Goal: Transaction & Acquisition: Purchase product/service

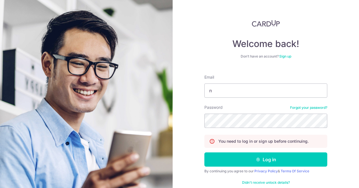
type input "[EMAIL_ADDRESS][DOMAIN_NAME]"
click at [204, 153] on button "Log in" at bounding box center [265, 160] width 123 height 14
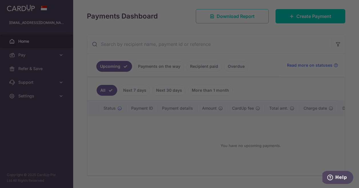
scroll to position [76, 0]
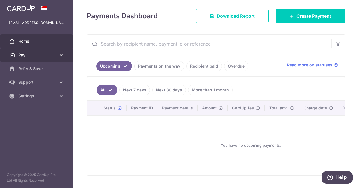
click at [50, 51] on link "Pay" at bounding box center [36, 55] width 73 height 14
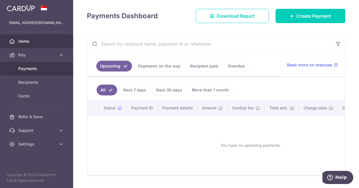
click at [43, 71] on span "Payments" at bounding box center [37, 69] width 38 height 6
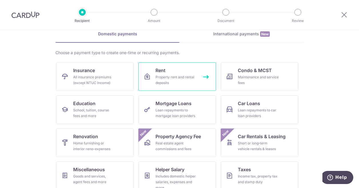
scroll to position [35, 0]
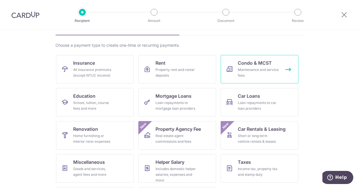
click at [254, 77] on div "Maintenance and service fees" at bounding box center [258, 72] width 41 height 11
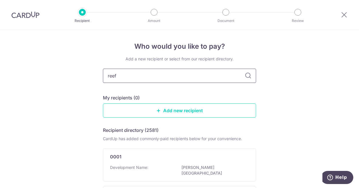
type input "reef"
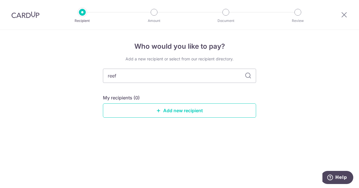
click at [248, 79] on icon at bounding box center [247, 76] width 7 height 7
click at [228, 78] on input "reef" at bounding box center [179, 76] width 153 height 14
type input "r"
type input "reef kings dock"
click at [227, 76] on input "reef kings dock" at bounding box center [179, 76] width 153 height 14
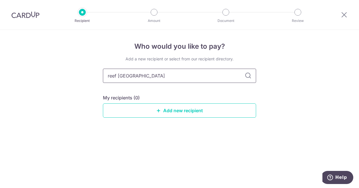
click at [227, 76] on input "reef kings dock" at bounding box center [179, 76] width 153 height 14
type input "h"
click at [260, 92] on div "Who would you like to pay? Add a new recipient or select from our recipient dir…" at bounding box center [179, 109] width 359 height 158
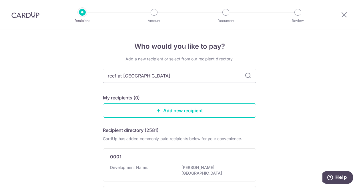
type input "reef at king's dock"
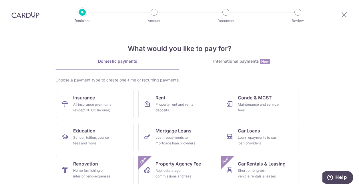
click at [344, 19] on div at bounding box center [344, 15] width 30 height 30
click at [344, 16] on icon at bounding box center [343, 14] width 7 height 7
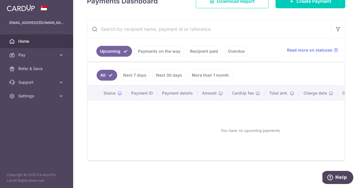
scroll to position [56, 0]
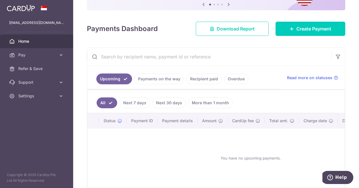
click at [204, 77] on link "Recipient paid" at bounding box center [203, 79] width 35 height 11
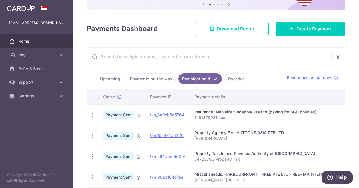
scroll to position [85, 0]
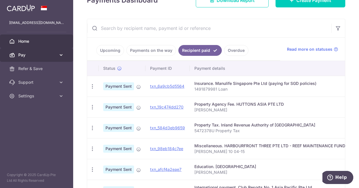
click at [45, 56] on span "Pay" at bounding box center [37, 55] width 38 height 6
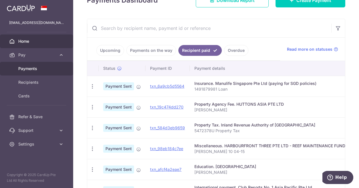
click at [45, 67] on span "Payments" at bounding box center [37, 69] width 38 height 6
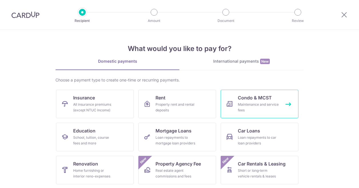
click at [242, 109] on div "Maintenance and service fees" at bounding box center [258, 107] width 41 height 11
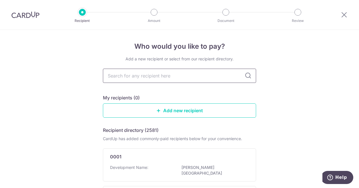
click at [189, 75] on input "text" at bounding box center [179, 76] width 153 height 14
type input "reef"
click at [248, 75] on icon at bounding box center [247, 76] width 7 height 7
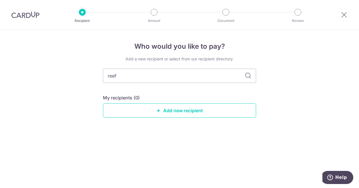
click at [246, 77] on icon at bounding box center [247, 76] width 7 height 7
click at [220, 75] on input "reef" at bounding box center [179, 76] width 153 height 14
type input "r"
type input "[STREET_ADDRESS]"
type input "1"
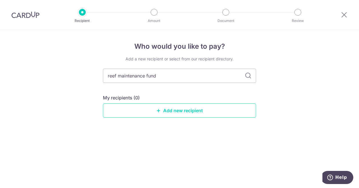
type input "reef maintenance fund"
drag, startPoint x: 220, startPoint y: 75, endPoint x: 94, endPoint y: 79, distance: 126.3
click at [94, 79] on div "Who would you like to pay? Add a new recipient or select from our recipient dir…" at bounding box center [179, 109] width 359 height 158
click at [343, 14] on icon at bounding box center [343, 14] width 7 height 7
click at [347, 16] on icon at bounding box center [343, 14] width 7 height 7
